Goal: Task Accomplishment & Management: Manage account settings

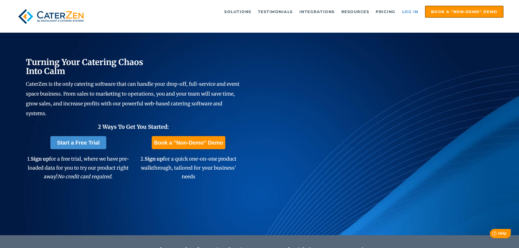
click at [406, 11] on link "Log in" at bounding box center [410, 11] width 22 height 11
click at [414, 11] on link "Log in" at bounding box center [410, 11] width 22 height 11
click at [404, 11] on link "Log in" at bounding box center [410, 11] width 22 height 11
click at [410, 13] on link "Log in" at bounding box center [410, 11] width 22 height 11
click at [413, 12] on link "Log in" at bounding box center [410, 11] width 22 height 11
